Goal: Information Seeking & Learning: Learn about a topic

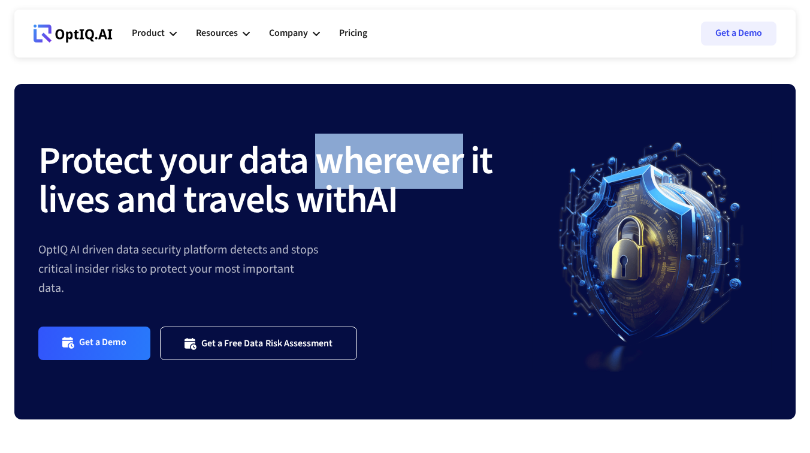
click at [338, 156] on strong "Protect your data wherever it lives and travels with" at bounding box center [265, 181] width 454 height 94
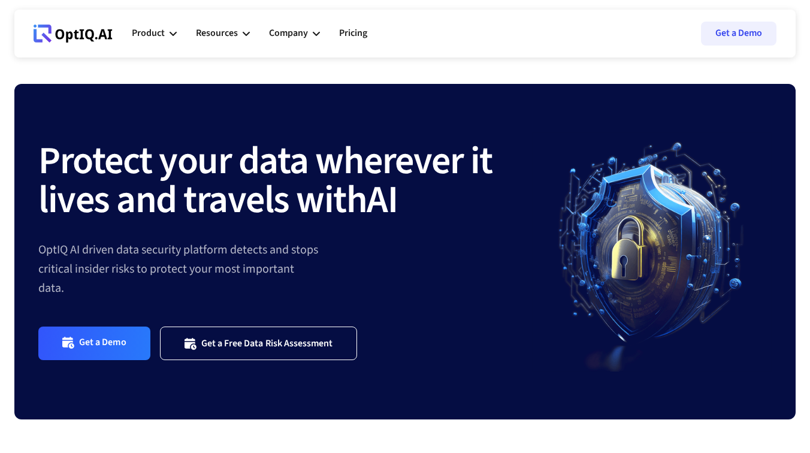
click at [338, 156] on strong "Protect your data wherever it lives and travels with" at bounding box center [265, 181] width 454 height 94
click at [331, 172] on div "Protect your data wherever it lives and travels with AI" at bounding box center [285, 191] width 494 height 97
click at [321, 220] on strong "Protect your data wherever it lives and travels with" at bounding box center [265, 181] width 454 height 94
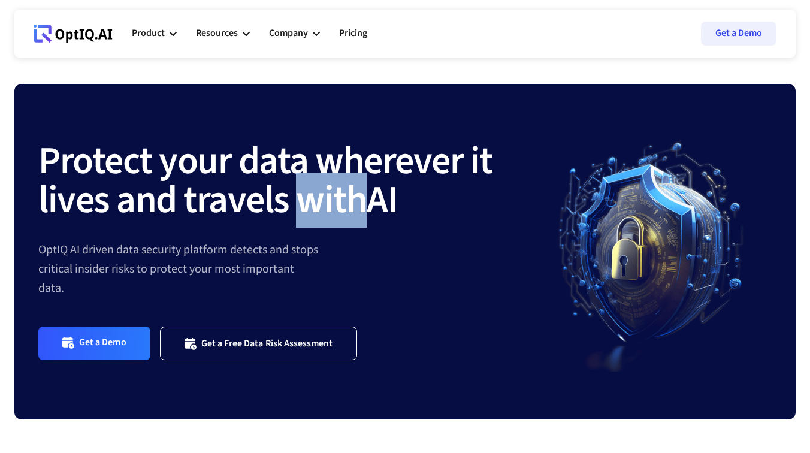
click at [306, 211] on strong "Protect your data wherever it lives and travels with" at bounding box center [265, 181] width 454 height 94
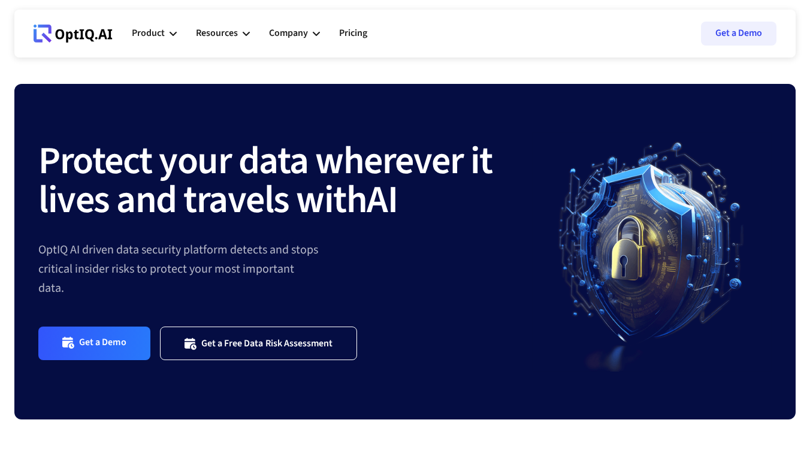
click at [306, 211] on strong "Protect your data wherever it lives and travels with" at bounding box center [265, 181] width 454 height 94
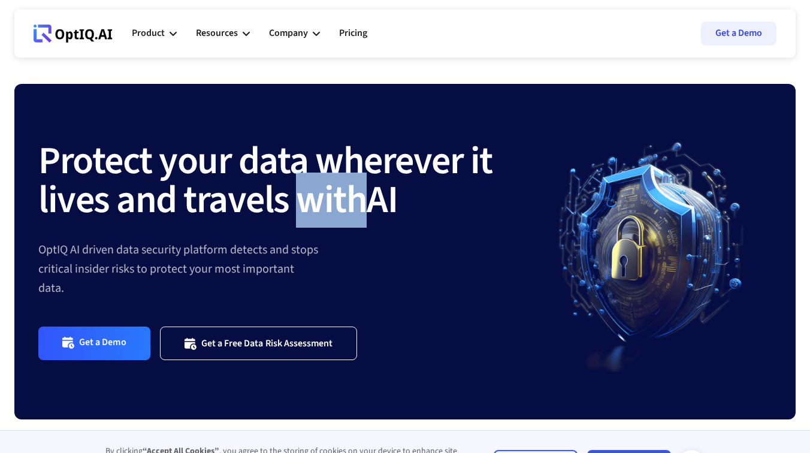
click at [288, 215] on strong "Protect your data wherever it lives and travels with" at bounding box center [265, 181] width 454 height 94
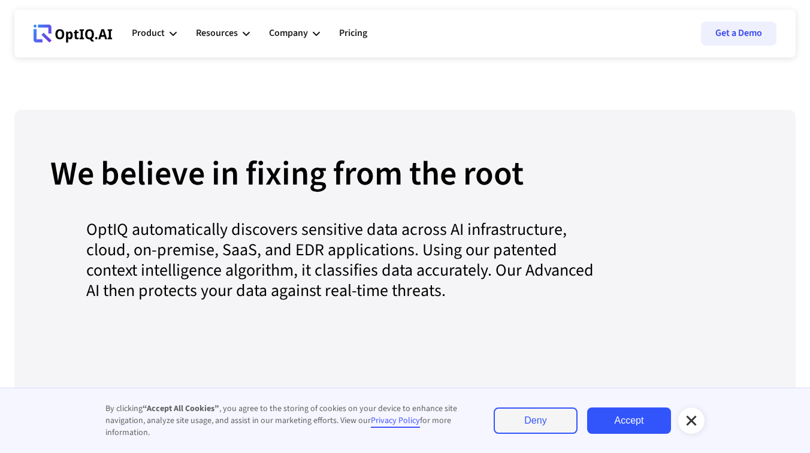
scroll to position [1175, 0]
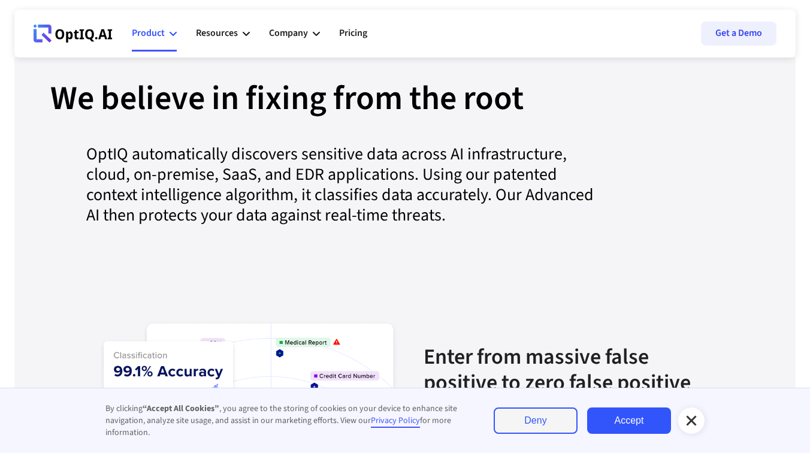
click at [143, 46] on div "Product" at bounding box center [154, 34] width 45 height 36
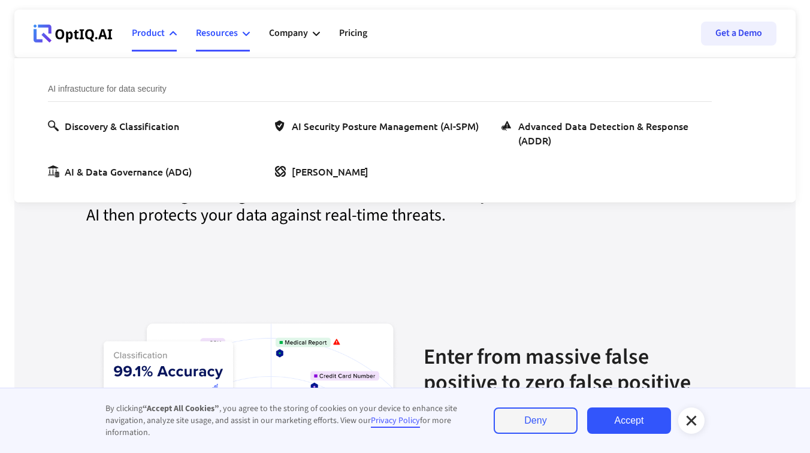
click at [211, 38] on div "Resources" at bounding box center [217, 33] width 42 height 16
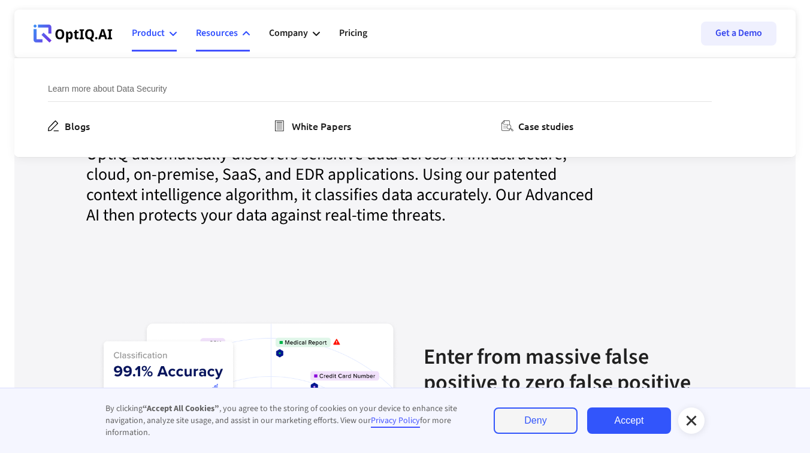
click at [165, 41] on div "Product" at bounding box center [154, 34] width 45 height 36
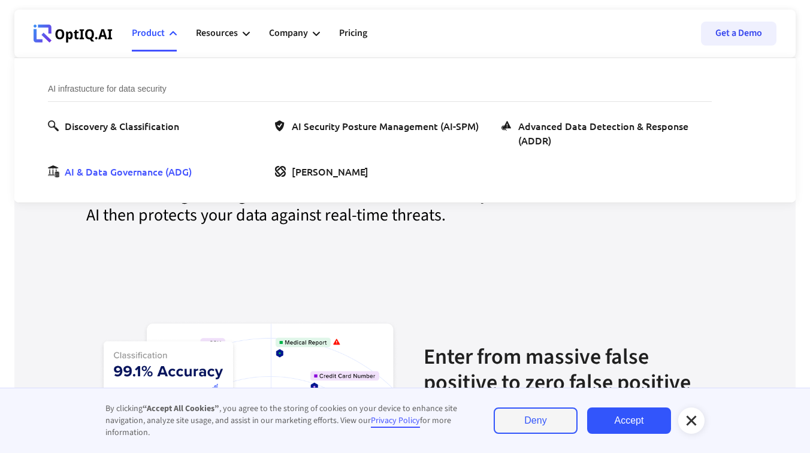
click at [149, 171] on div "AI & Data Governance (ADG)" at bounding box center [128, 171] width 127 height 14
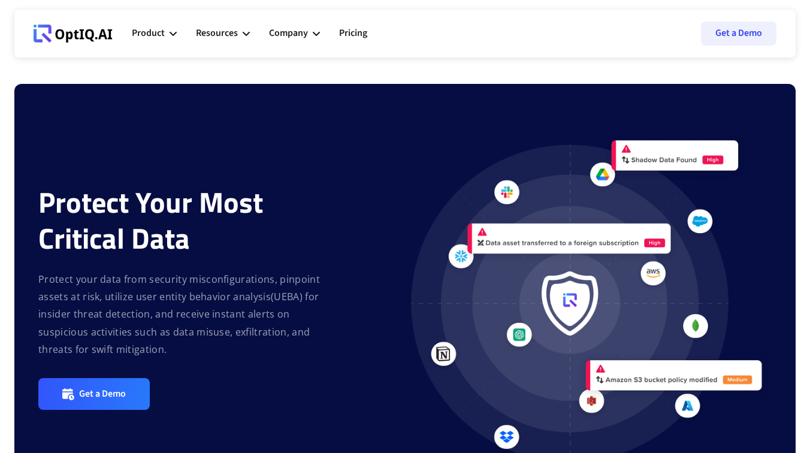
scroll to position [1653, 0]
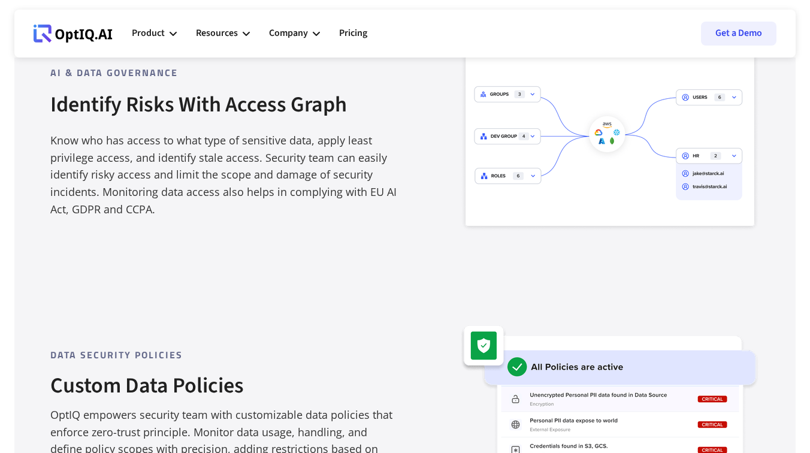
click at [147, 390] on strong "Custom Data Policies" at bounding box center [147, 385] width 194 height 31
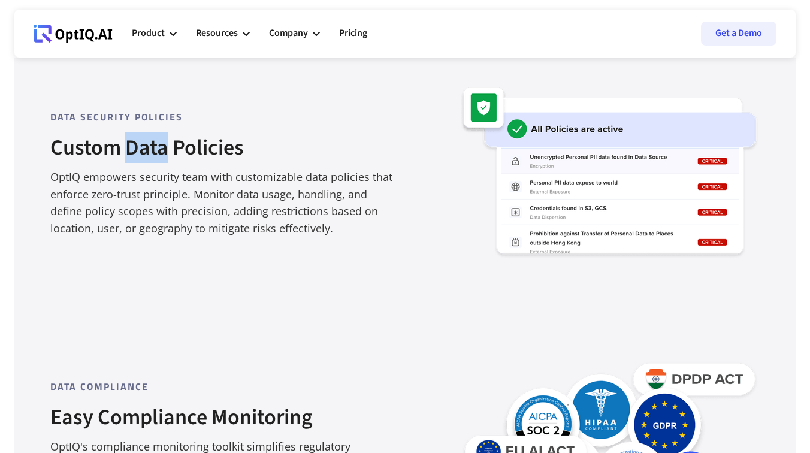
scroll to position [2000, 0]
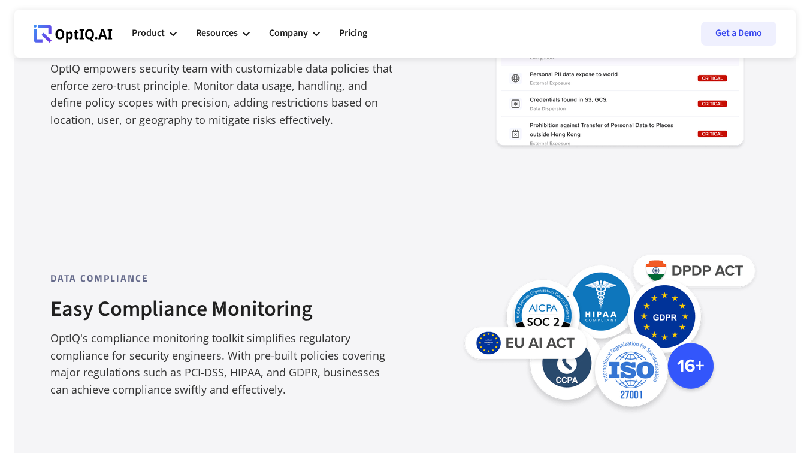
click at [219, 304] on strong "Easy Compliance Monitoring" at bounding box center [181, 309] width 262 height 31
click at [487, 189] on div "Data COMPLIANCE Easy Compliance Monitoring OptIQ's compliance monitoring toolki…" at bounding box center [405, 304] width 710 height 270
